Goal: Task Accomplishment & Management: Manage account settings

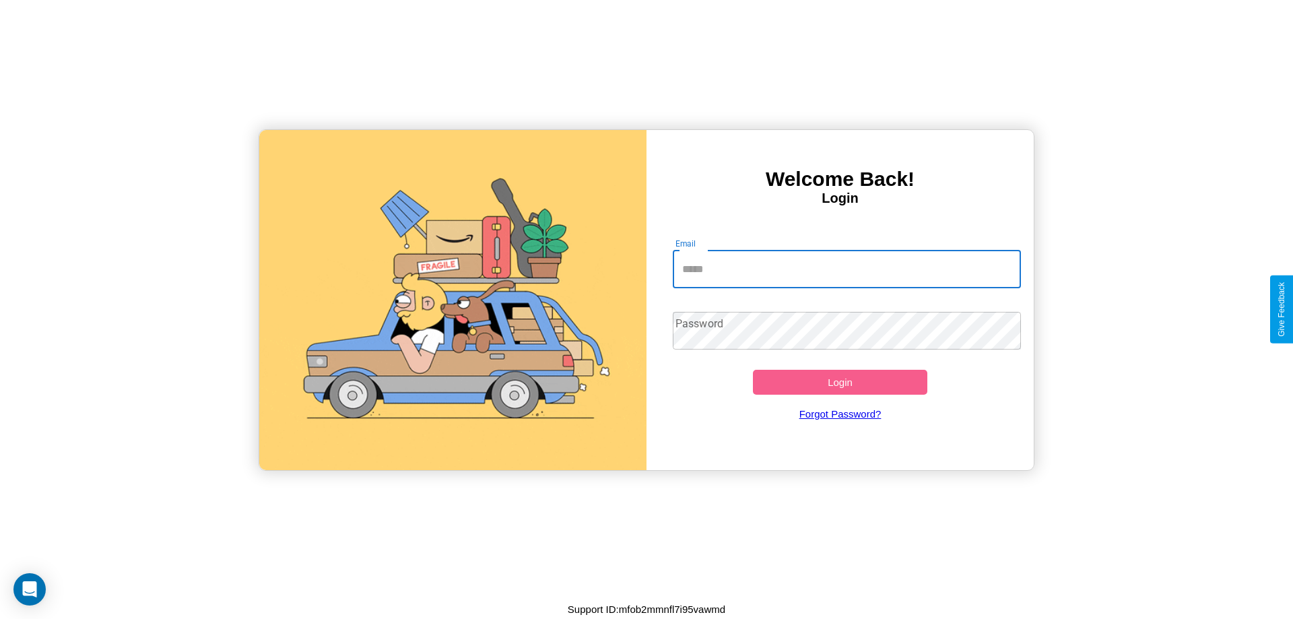
click at [846, 269] on input "Email" at bounding box center [847, 269] width 349 height 38
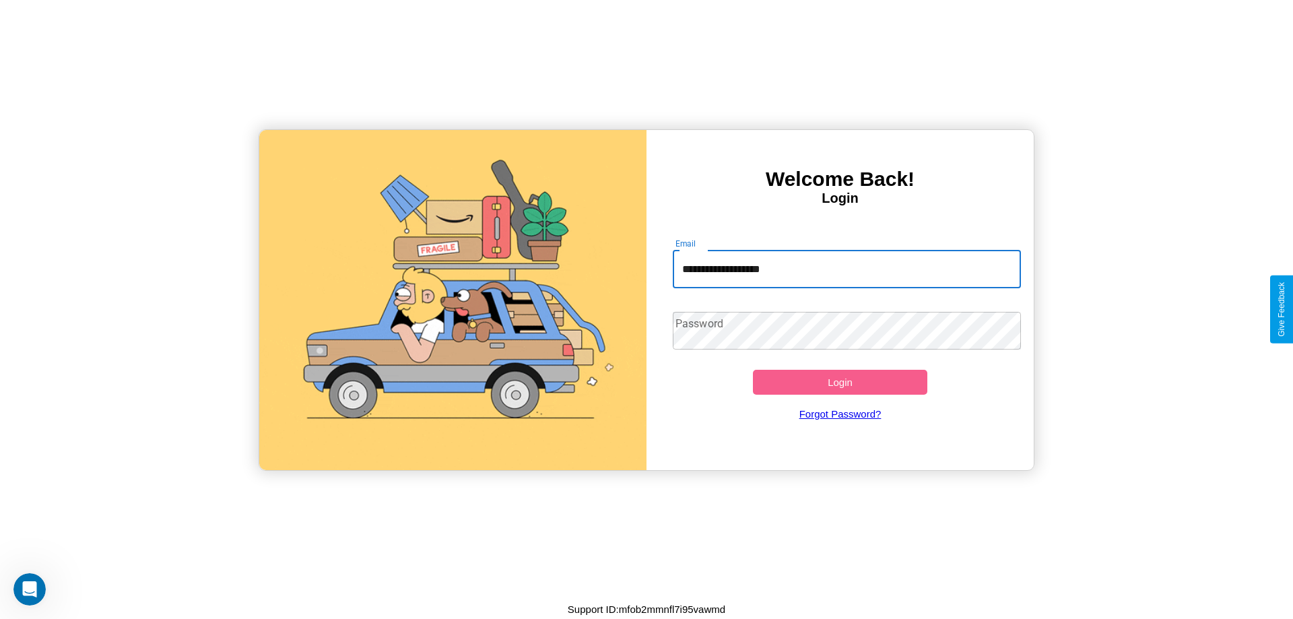
type input "**********"
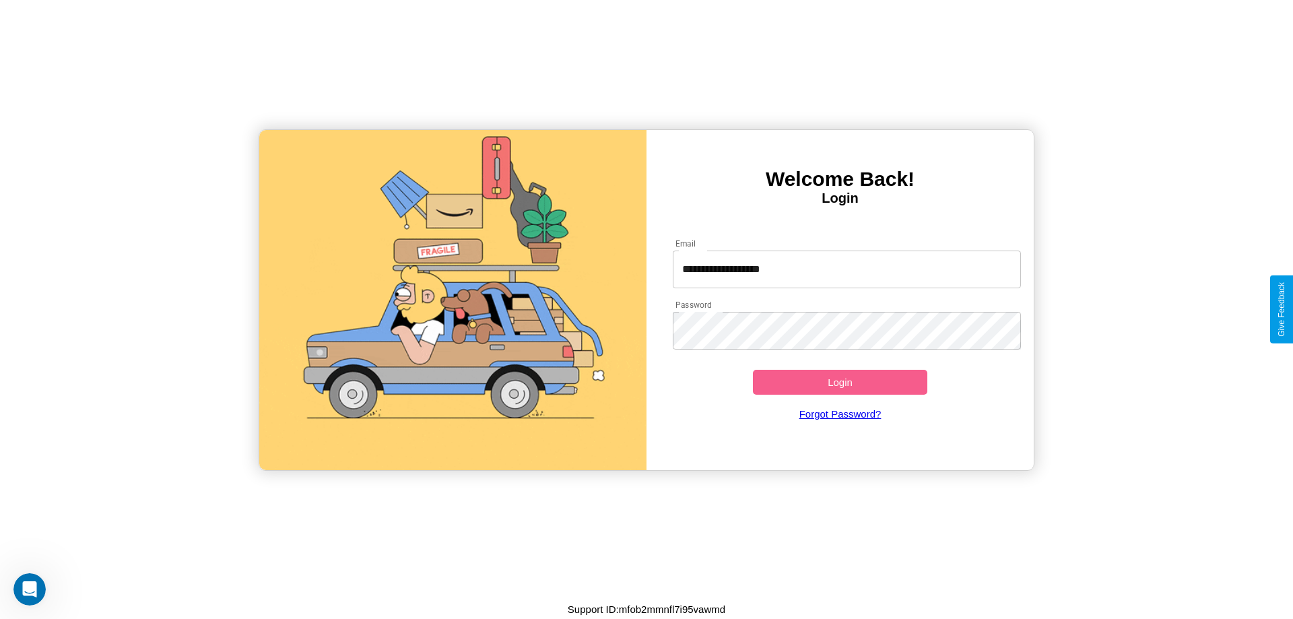
click at [839, 382] on button "Login" at bounding box center [840, 382] width 174 height 25
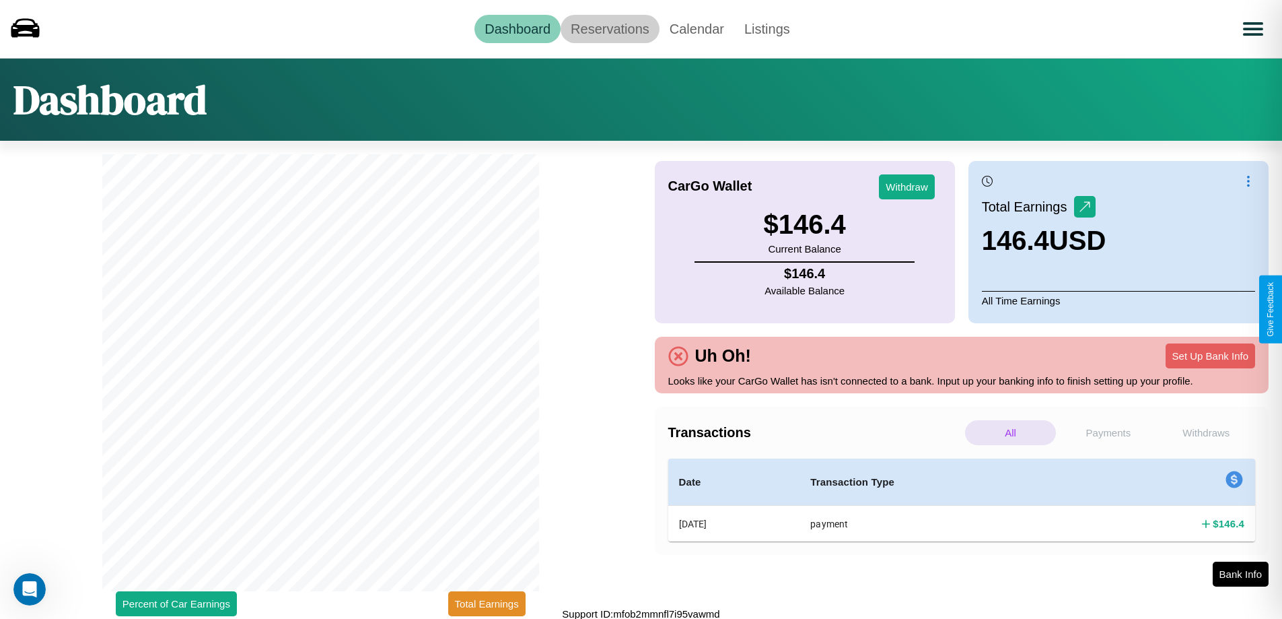
click at [610, 28] on link "Reservations" at bounding box center [610, 29] width 99 height 28
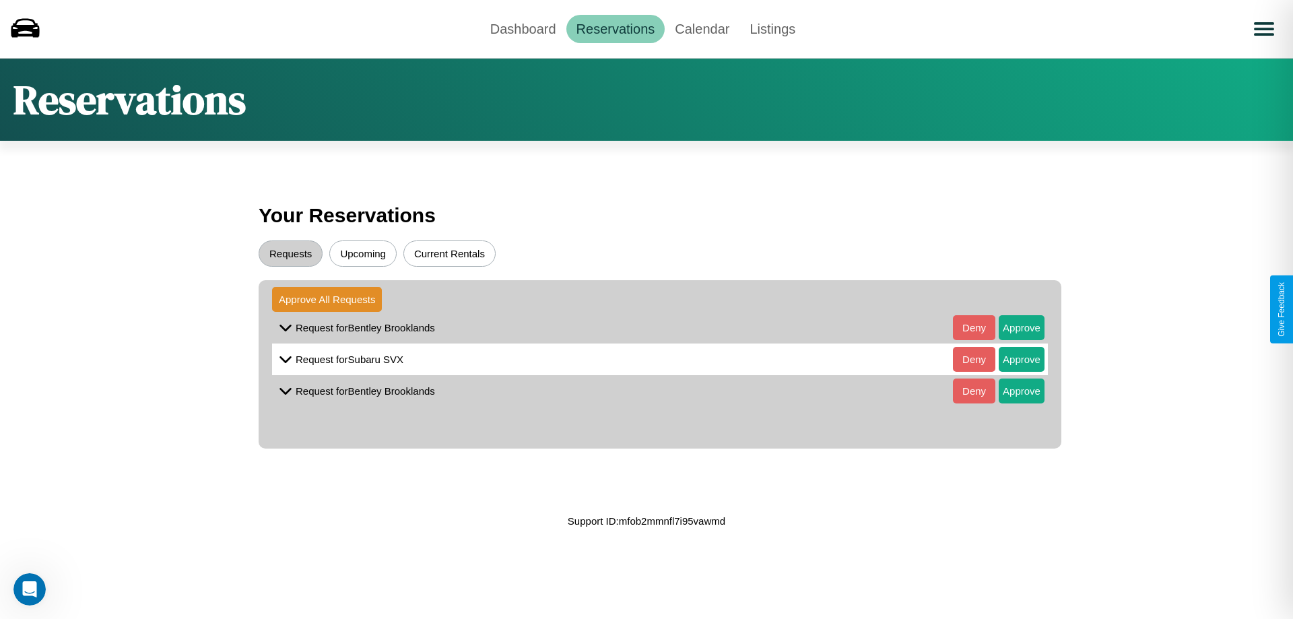
click at [363, 253] on button "Upcoming" at bounding box center [362, 253] width 67 height 26
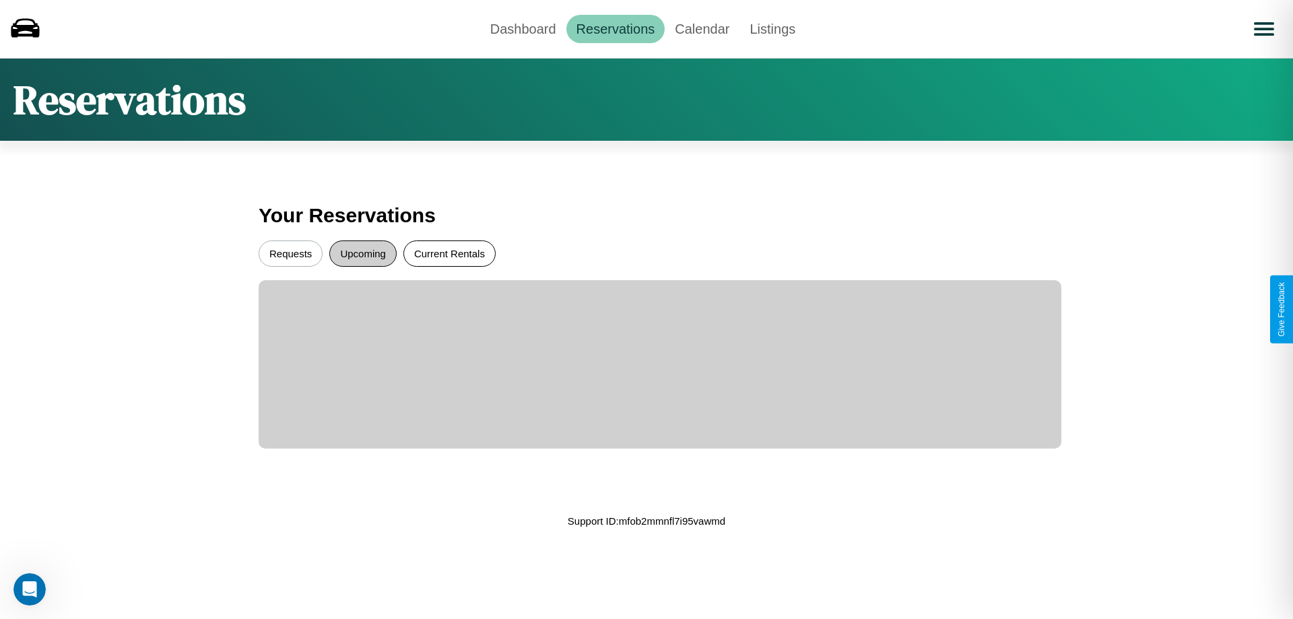
click at [449, 253] on button "Current Rentals" at bounding box center [449, 253] width 92 height 26
click at [290, 253] on button "Requests" at bounding box center [291, 253] width 64 height 26
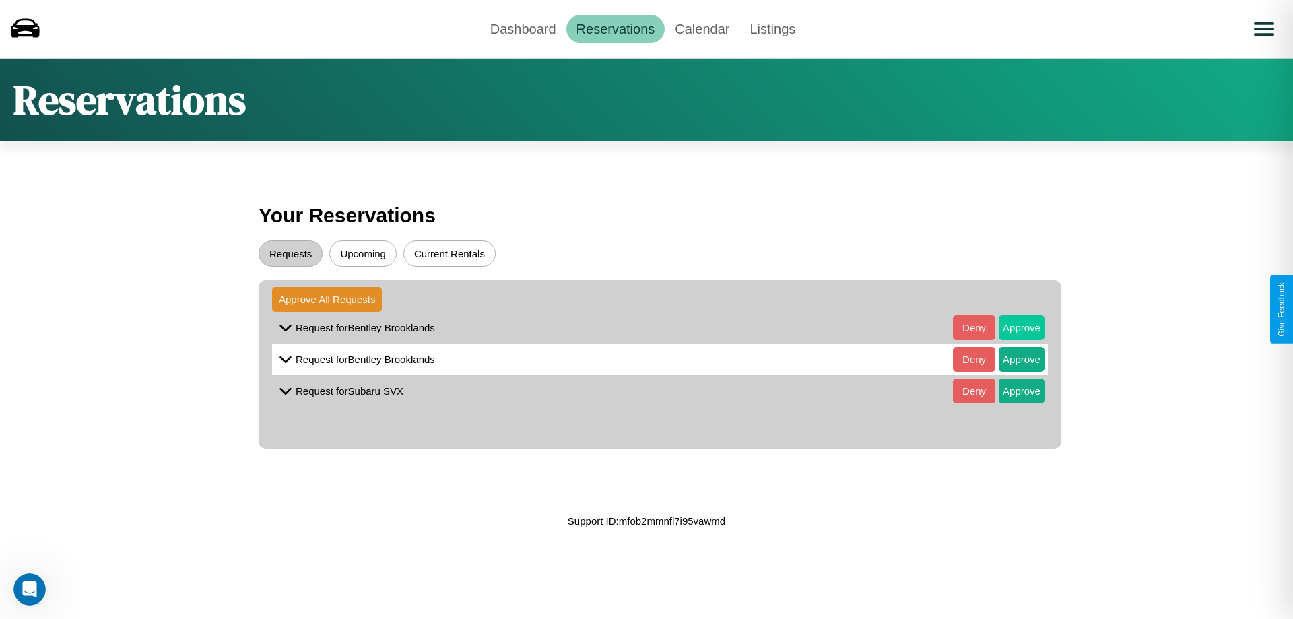
click at [1011, 327] on button "Approve" at bounding box center [1021, 327] width 46 height 25
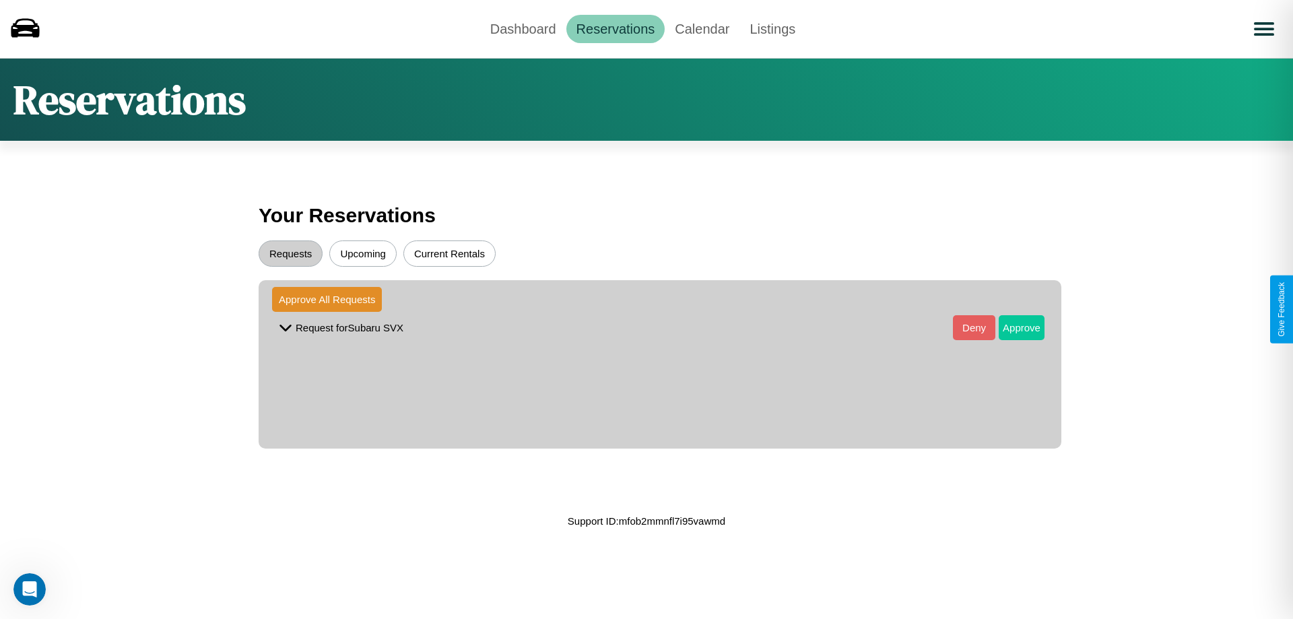
click at [1011, 327] on button "Approve" at bounding box center [1021, 327] width 46 height 25
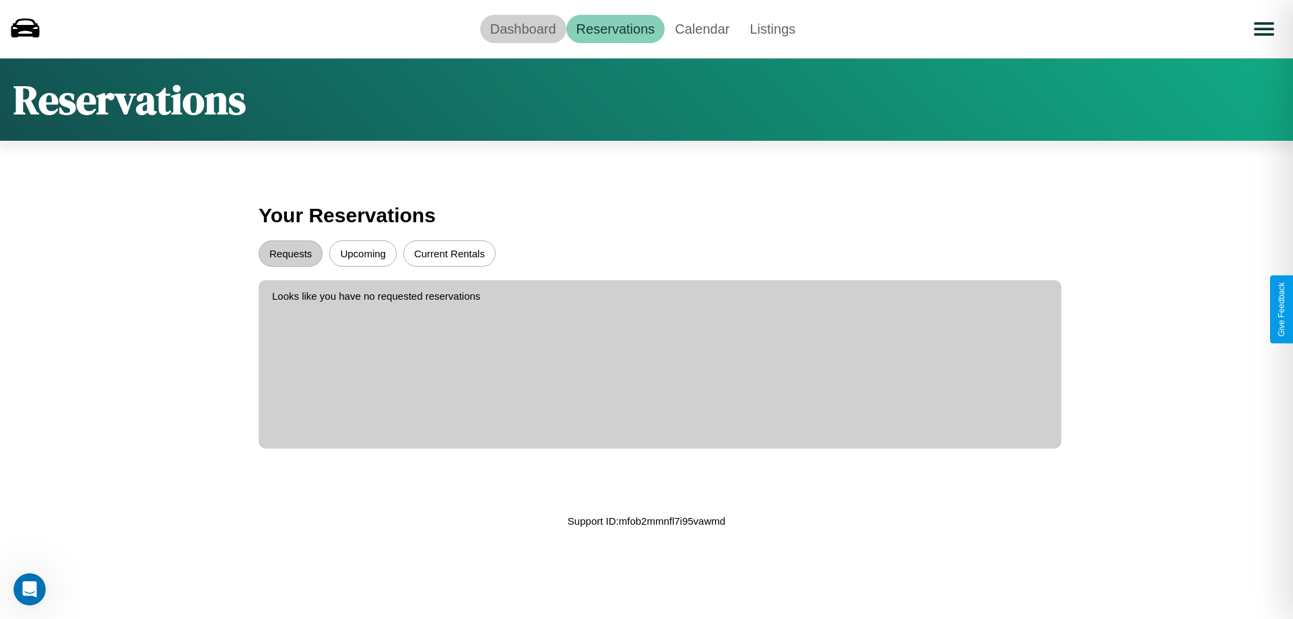
click at [522, 28] on link "Dashboard" at bounding box center [523, 29] width 86 height 28
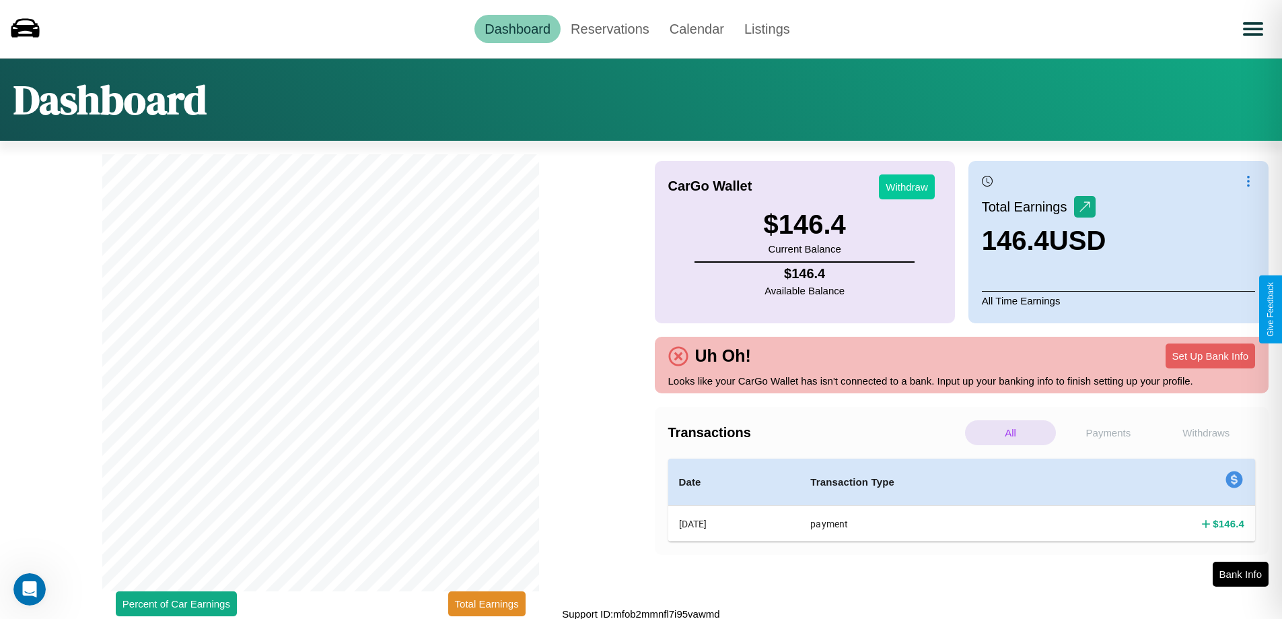
click at [907, 186] on button "Withdraw" at bounding box center [907, 186] width 56 height 25
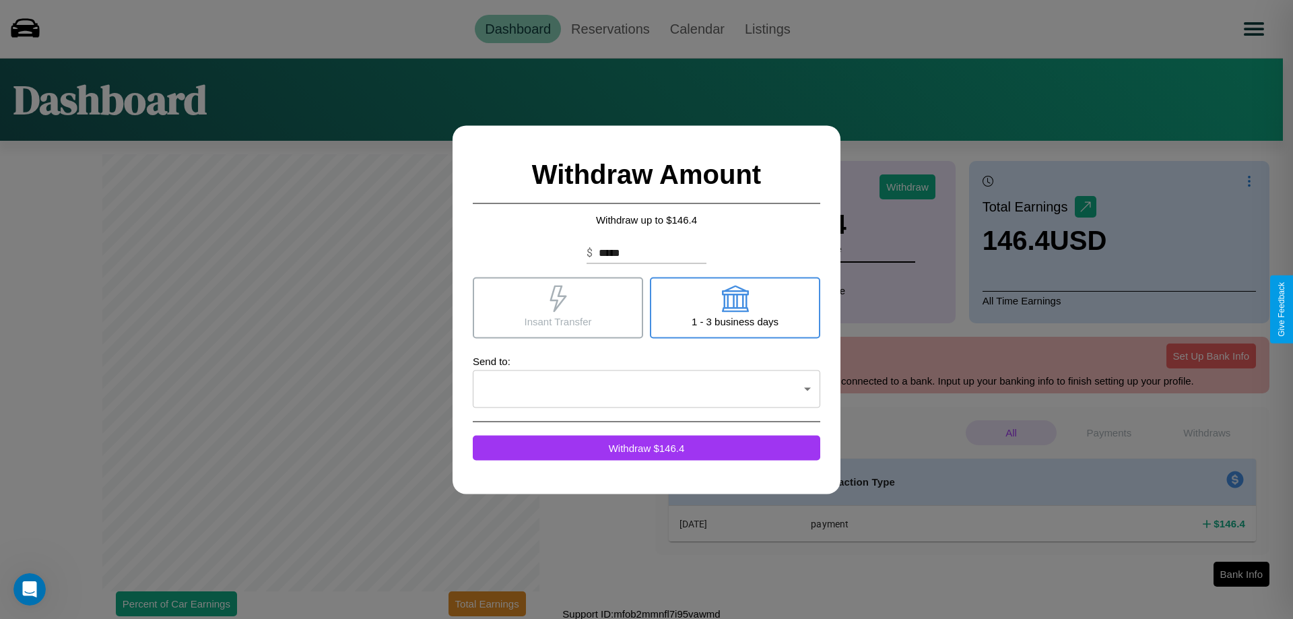
click at [557, 307] on icon at bounding box center [557, 298] width 17 height 27
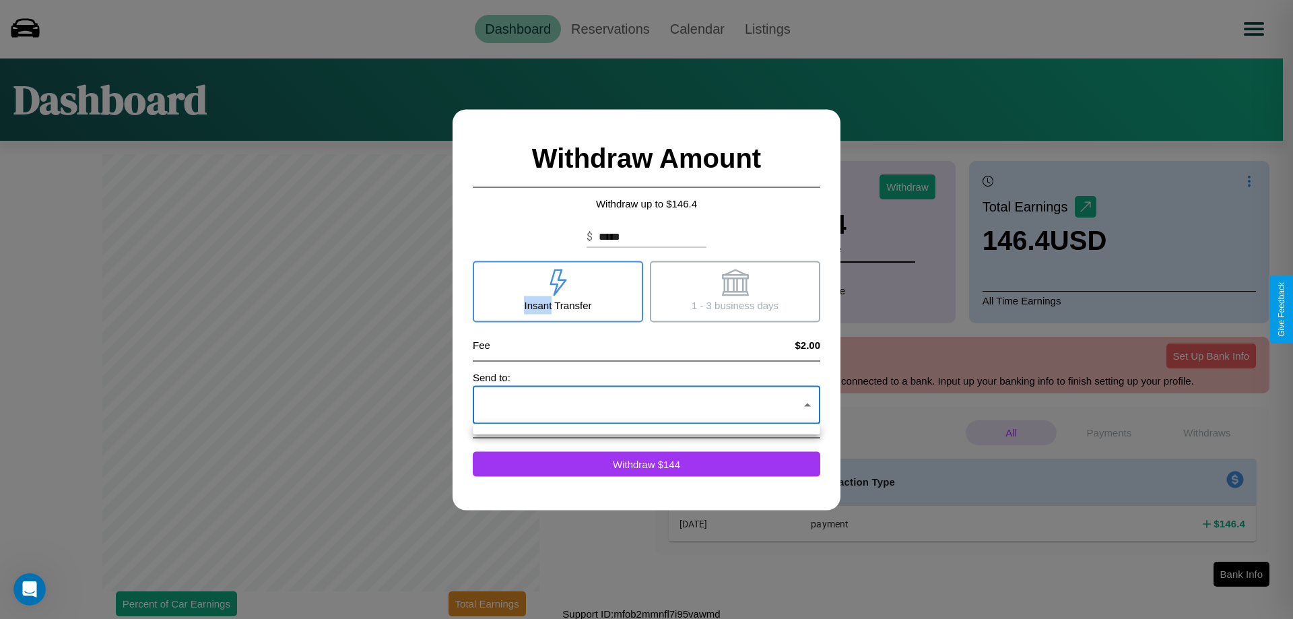
click at [646, 405] on div at bounding box center [646, 309] width 1293 height 619
